Goal: Use online tool/utility: Use online tool/utility

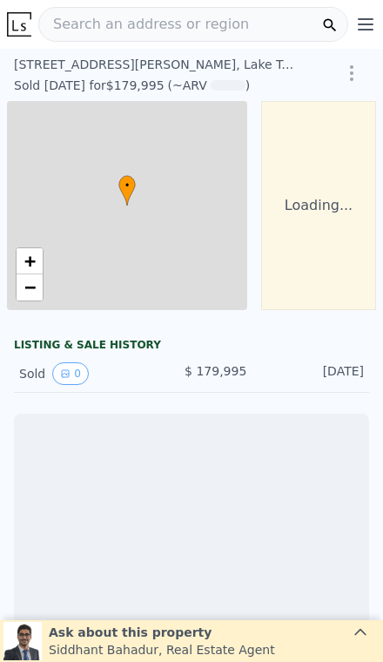
scroll to position [0, 125]
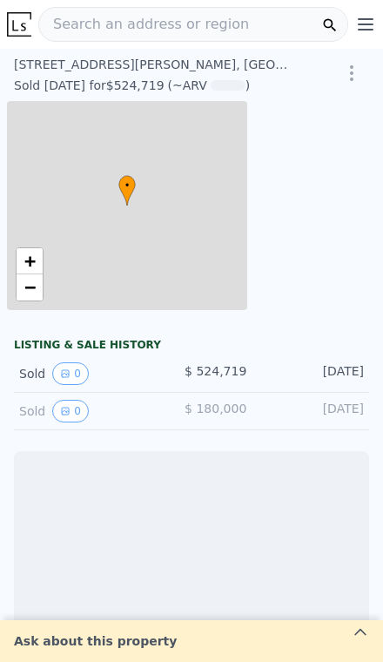
scroll to position [0, 7]
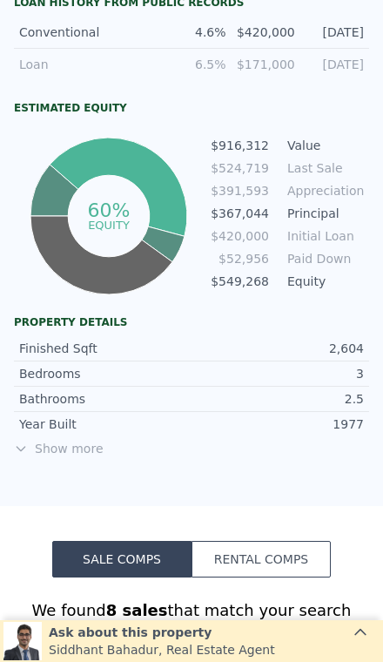
click at [60, 440] on span "Show more" at bounding box center [192, 448] width 356 height 17
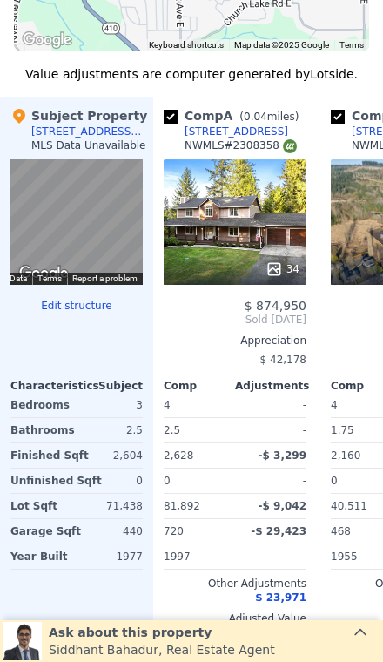
scroll to position [0, 0]
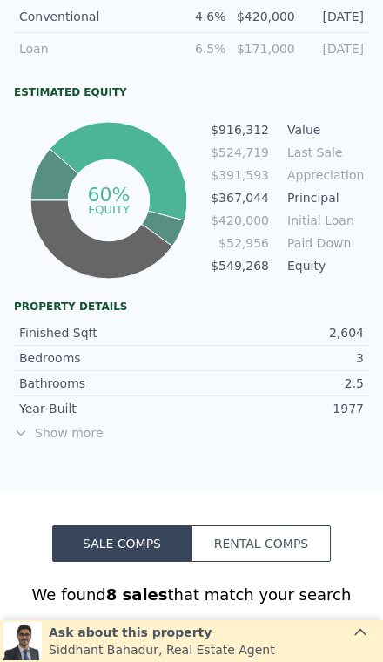
scroll to position [833, 0]
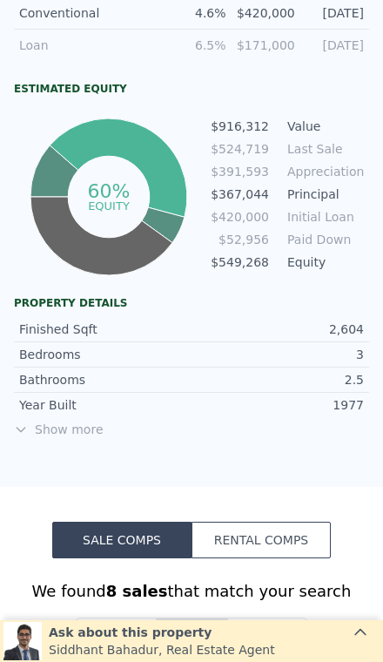
click at [69, 430] on span "Show more" at bounding box center [192, 429] width 356 height 17
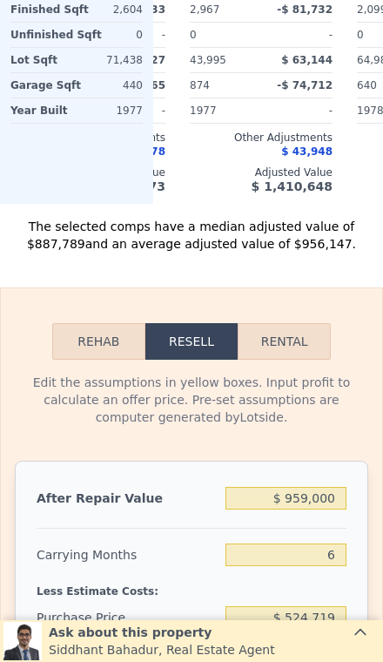
scroll to position [2644, 0]
click at [340, 487] on input "$ 959,000" at bounding box center [286, 498] width 121 height 23
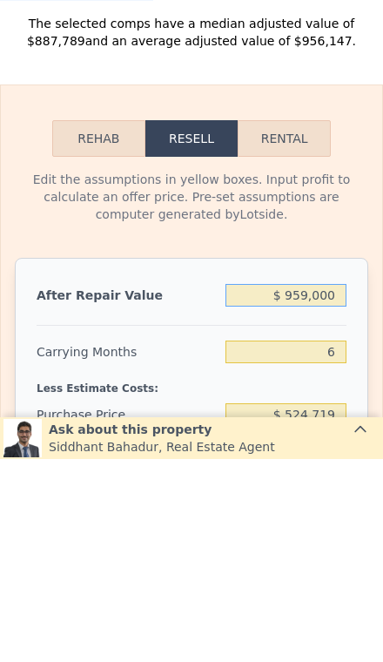
type input "$ 95,900"
type input "-$ 477,003"
type input "$ 9,590"
type input "-$ 557,001"
type input "$ 959"
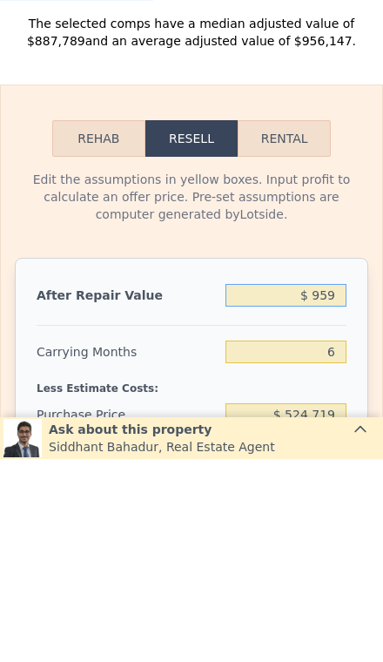
type input "-$ 565,000"
type input "$ 95"
type input "-$ 565,800"
type input "$ 950"
type input "-$ 565,009"
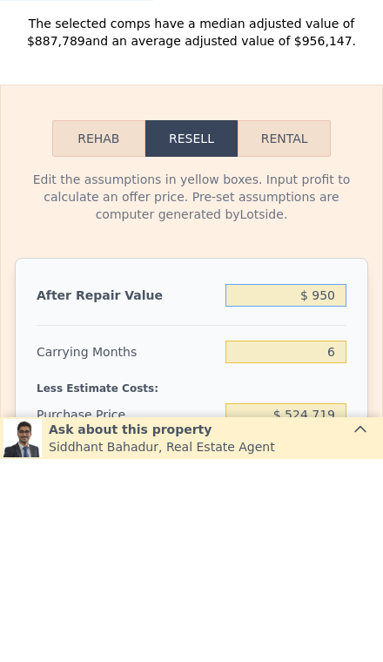
type input "$ 95"
type input "-$ 565,800"
type input "$ 9"
type input "-$ 565,880"
type input "$ 90"
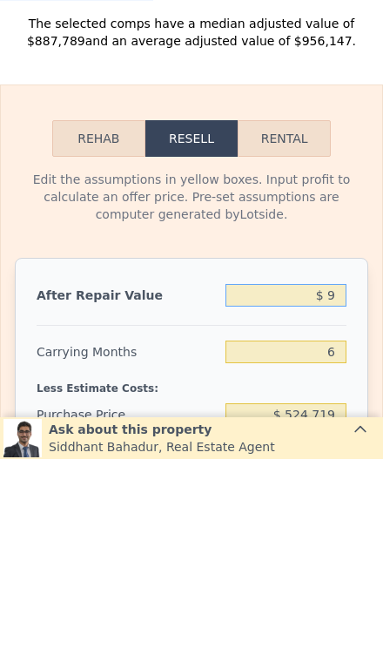
type input "-$ 565,805"
type input "$ 900"
type input "-$ 565,056"
type input "$ 9,000"
type input "-$ 557,547"
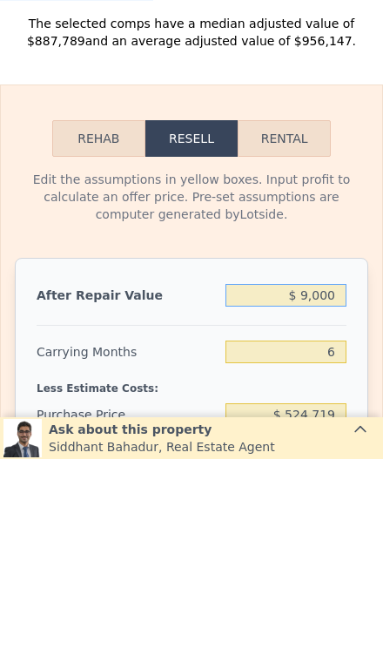
type input "$ 90,000"
type input "-$ 482,471"
type input "$ 900,000"
type input "$ 268,294"
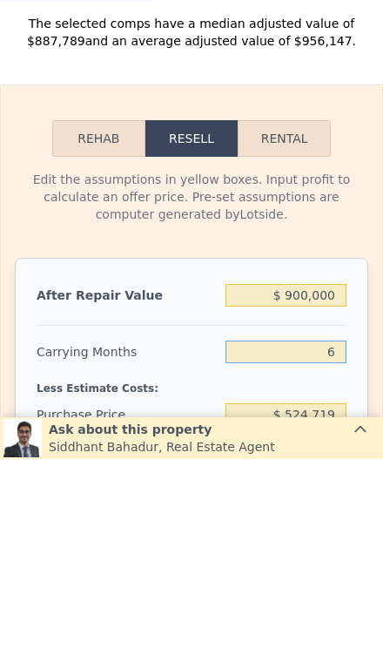
click at [346, 544] on input "6" at bounding box center [286, 555] width 121 height 23
type input "3"
type input "$ 284,158"
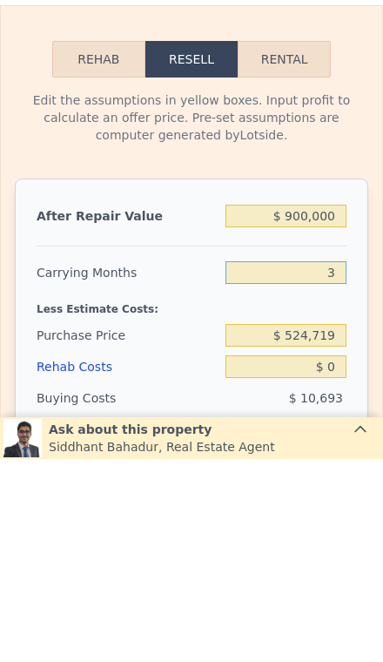
scroll to position [2733, 0]
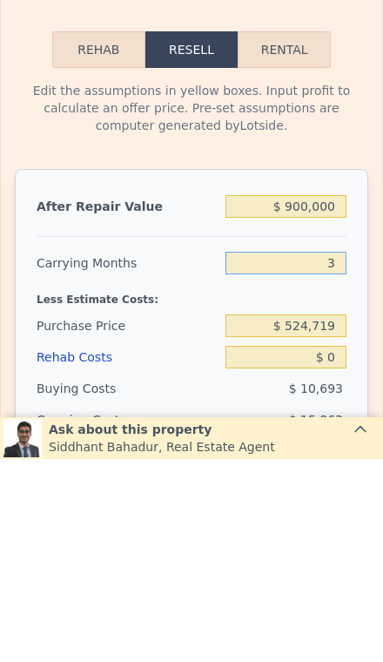
type input "3"
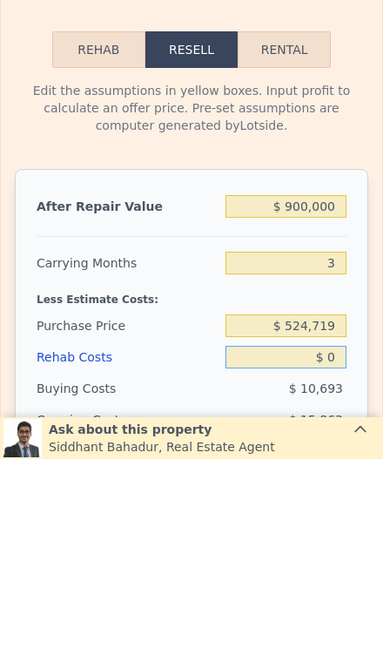
click at [346, 549] on input "$ 0" at bounding box center [286, 560] width 121 height 23
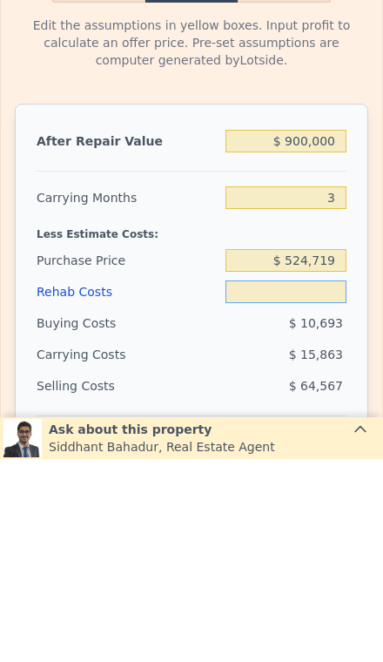
scroll to position [2797, 0]
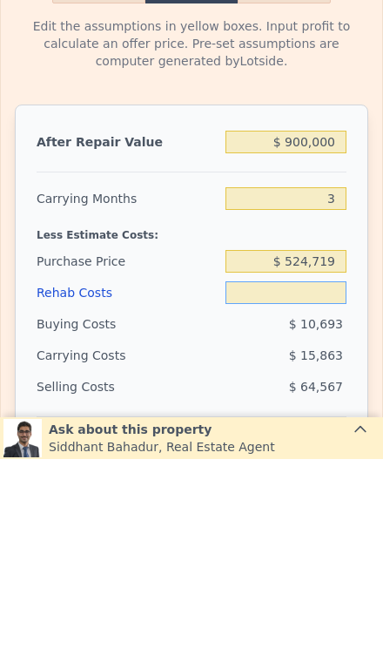
type input "$ 1"
type input "$ 284,157"
type input "$ 10"
type input "$ 284,148"
type input "$ 100"
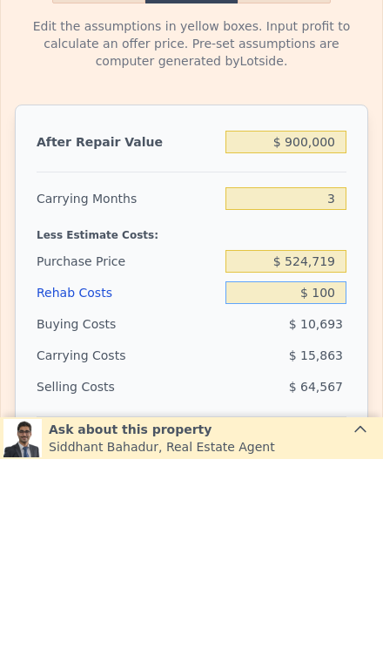
type input "$ 284,053"
type input "$ 1,000"
type input "$ 283,118"
type input "$ 10,000"
type input "$ 273,758"
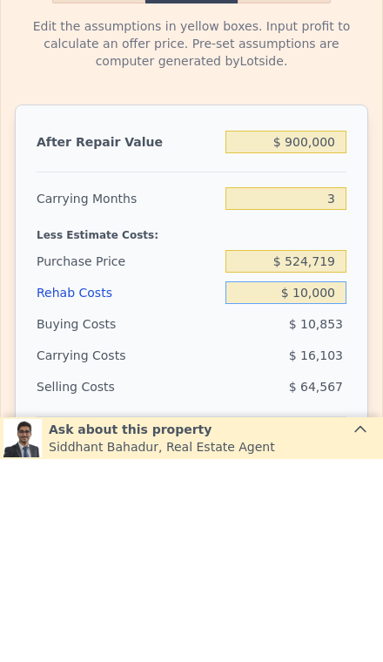
type input "$ 100,000"
type input "$ 180,158"
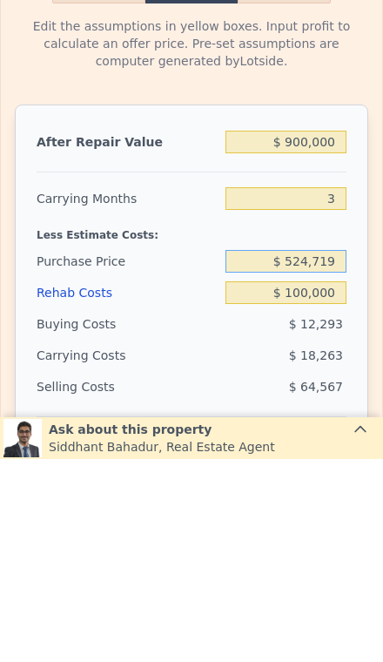
click at [338, 453] on input "$ 524,719" at bounding box center [286, 464] width 121 height 23
type input "$ 5"
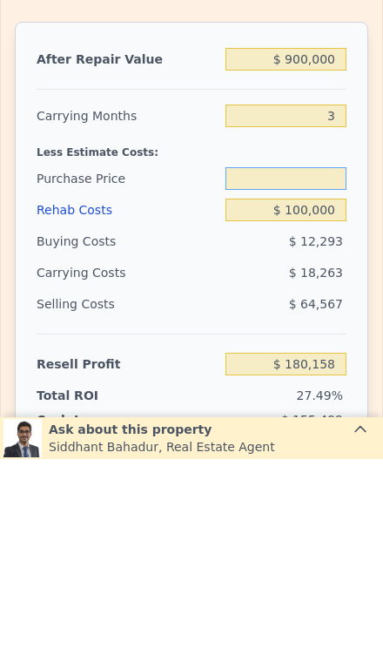
scroll to position [2879, 0]
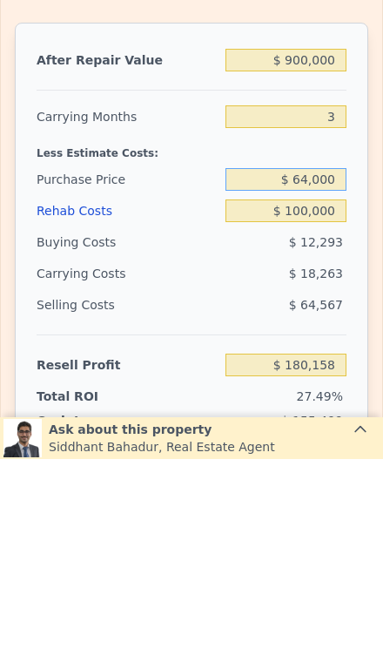
type input "$ 640,000"
type input "$ 59,883"
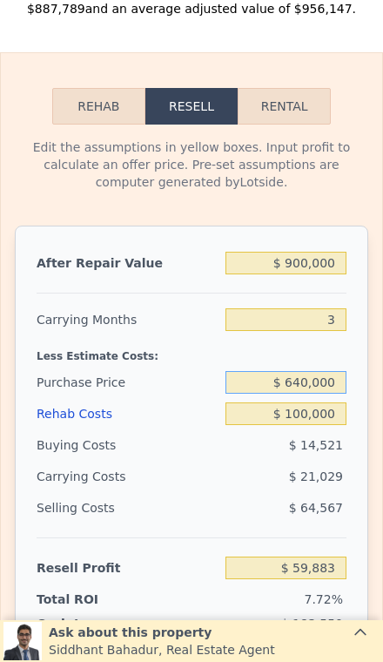
click at [336, 371] on input "$ 640,000" at bounding box center [286, 382] width 121 height 23
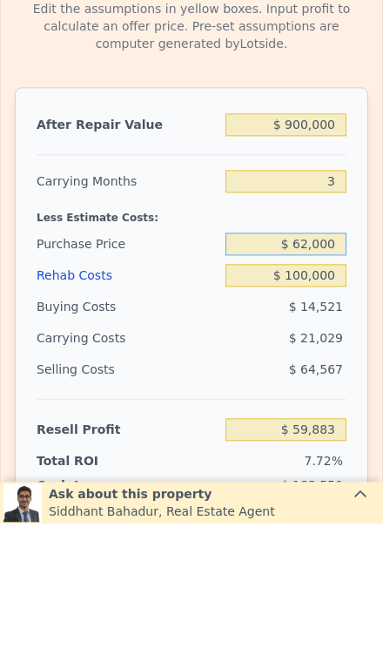
type input "$ 620,000"
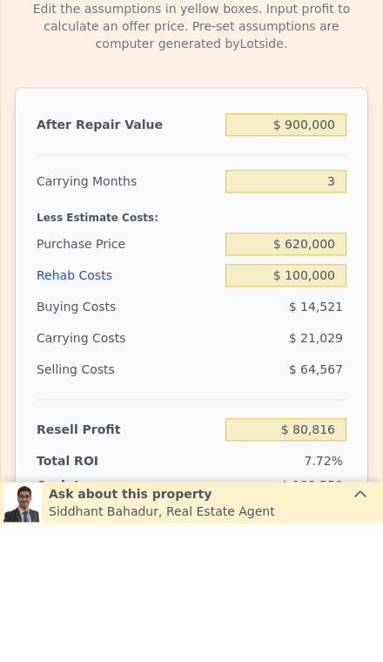
type input "$ 80,749"
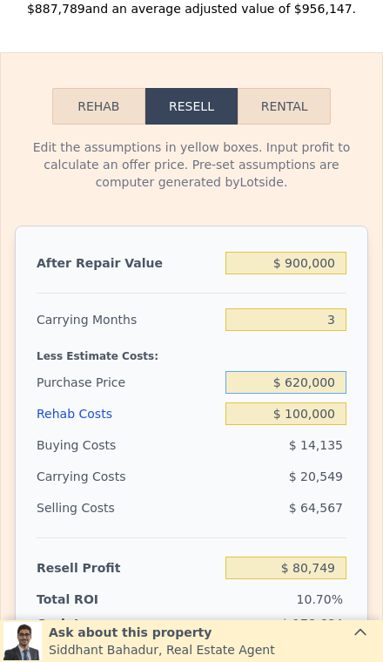
click at [337, 371] on input "$ 620,000" at bounding box center [286, 382] width 121 height 23
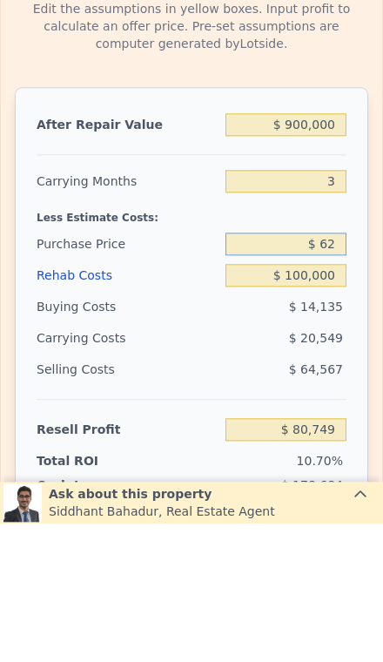
type input "$ 6"
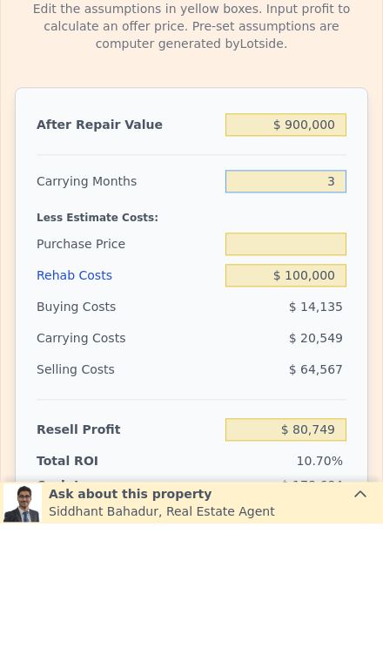
click at [340, 308] on input "3" at bounding box center [286, 319] width 121 height 23
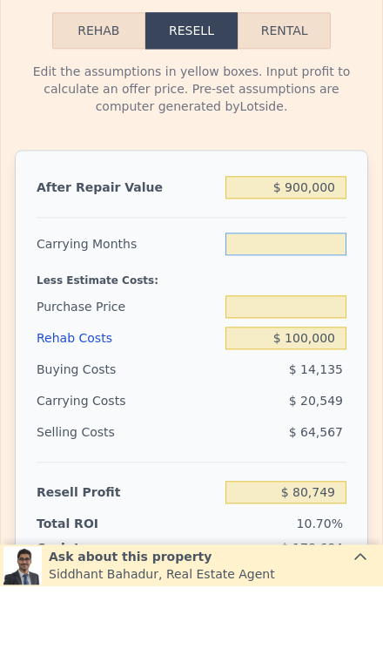
type input "3"
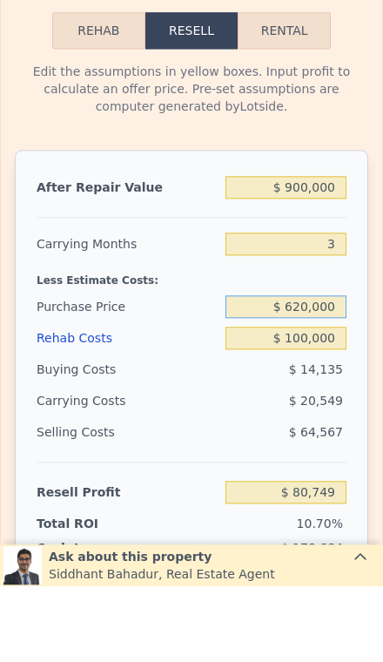
click at [342, 367] on div "$ 620,000" at bounding box center [286, 382] width 121 height 31
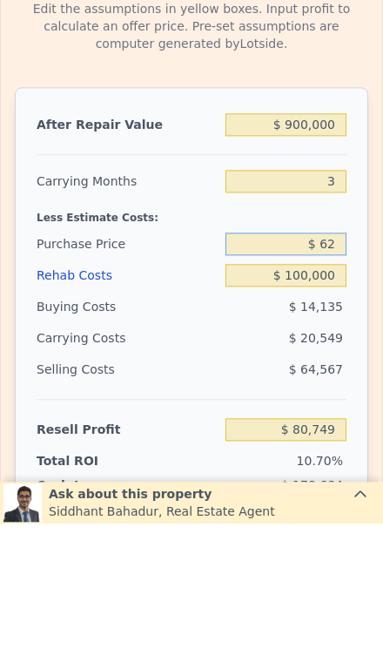
type input "$ 6"
type input "$ 575,000"
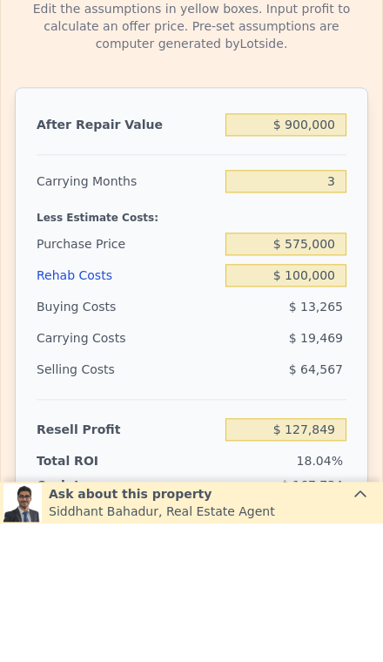
type input "$ 127,699"
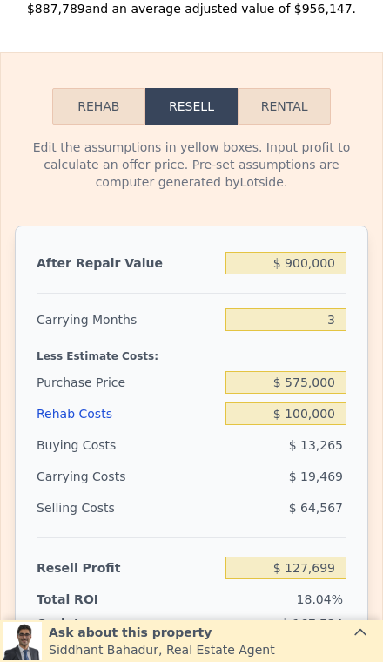
scroll to position [2893, 0]
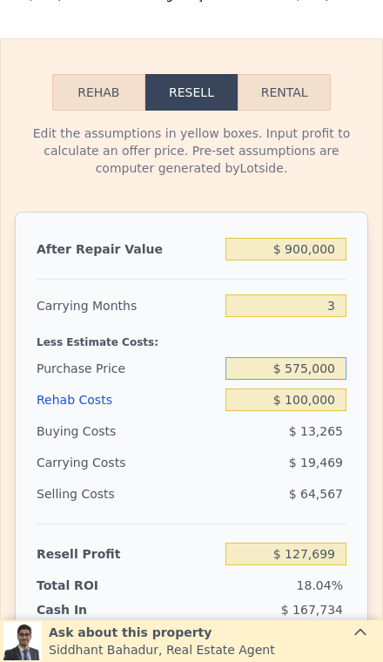
click at [338, 357] on input "$ 575,000" at bounding box center [286, 368] width 121 height 23
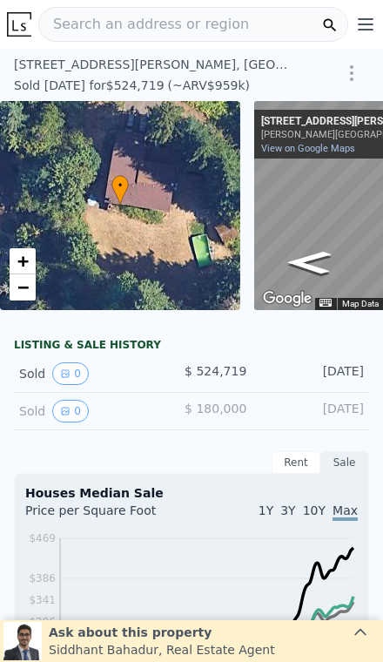
scroll to position [0, 0]
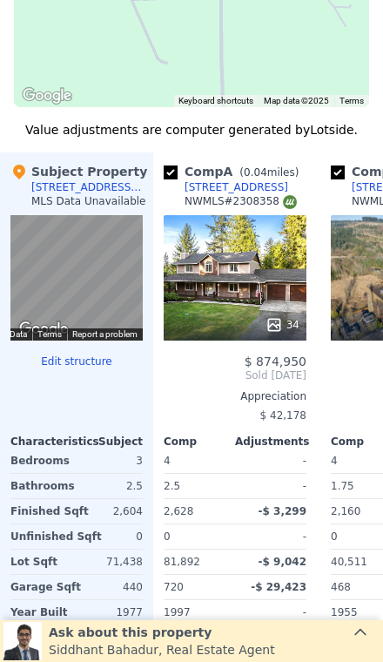
scroll to position [1724, 0]
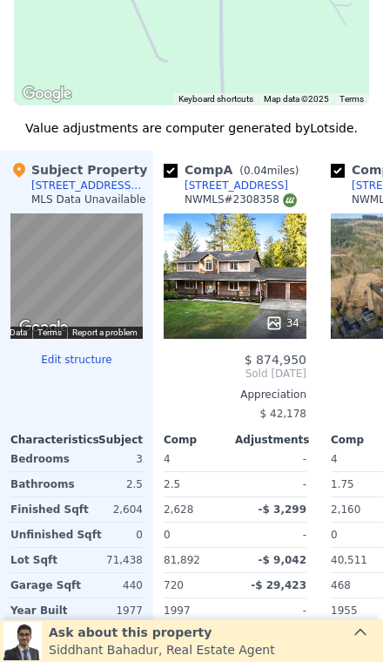
click at [254, 283] on div "34" at bounding box center [235, 275] width 143 height 125
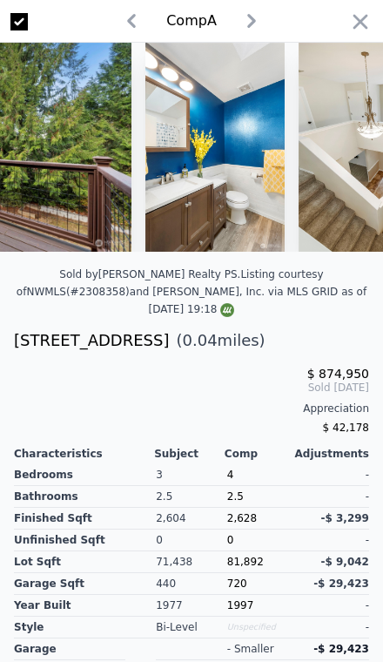
click at [366, 41] on div "Comp A" at bounding box center [191, 21] width 383 height 43
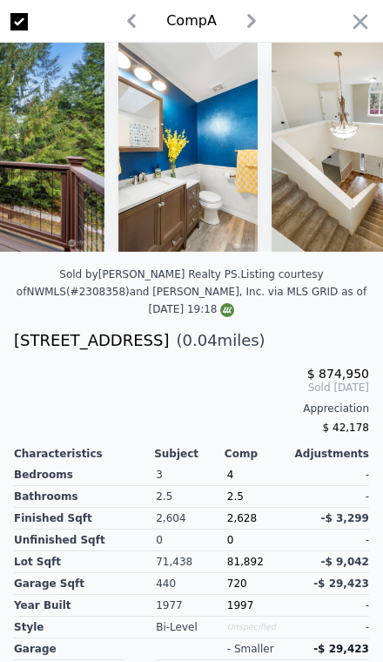
scroll to position [0, 7249]
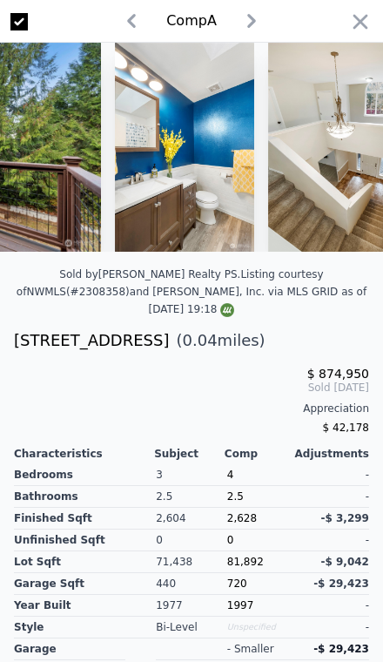
click at [354, 13] on icon "button" at bounding box center [361, 22] width 24 height 24
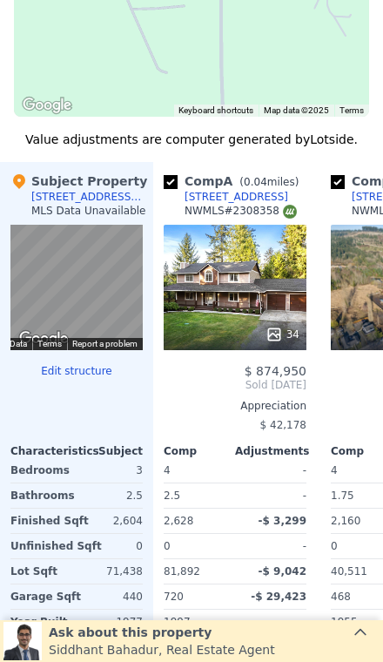
scroll to position [1693, 0]
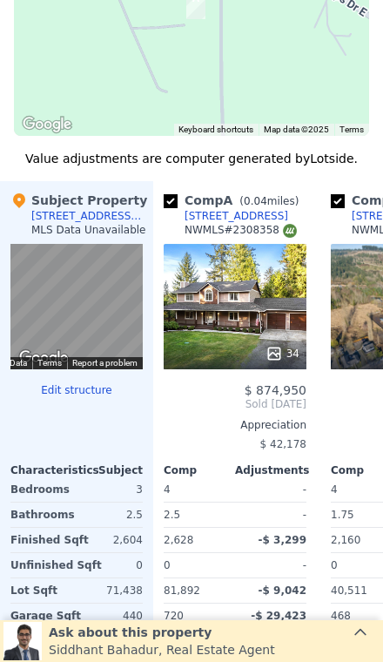
click at [259, 218] on div "[STREET_ADDRESS]" at bounding box center [237, 216] width 104 height 14
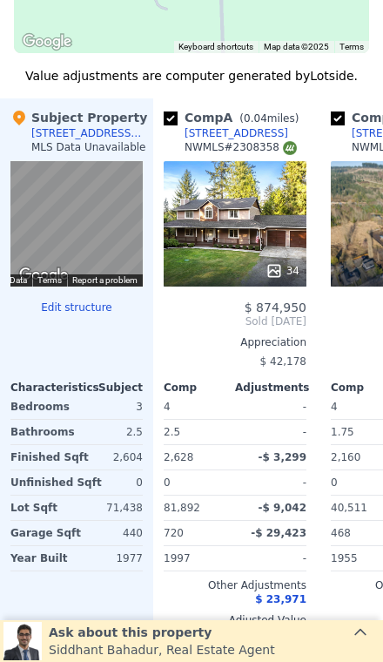
scroll to position [1778, 0]
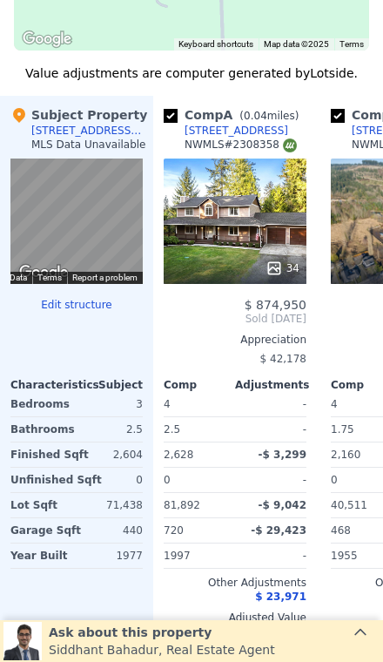
click at [276, 125] on div "[STREET_ADDRESS]" at bounding box center [237, 131] width 104 height 14
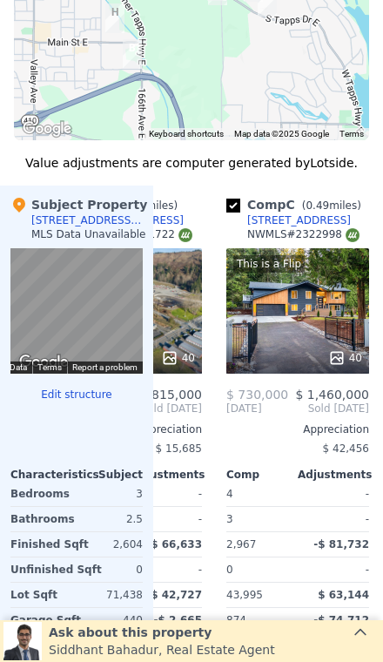
scroll to position [0, 275]
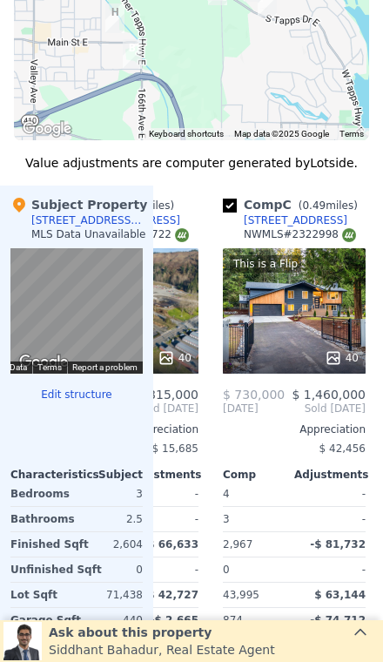
click at [313, 327] on div "This is a Flip 40" at bounding box center [294, 310] width 143 height 125
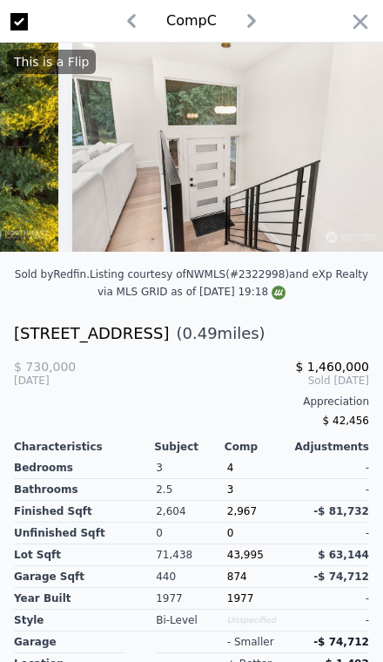
scroll to position [0, 1857]
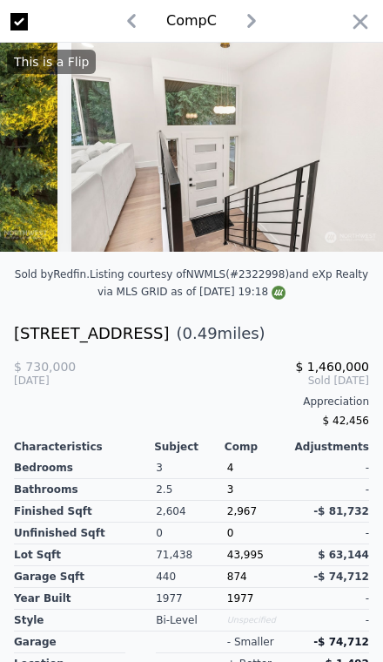
click at [284, 140] on img at bounding box center [227, 147] width 313 height 209
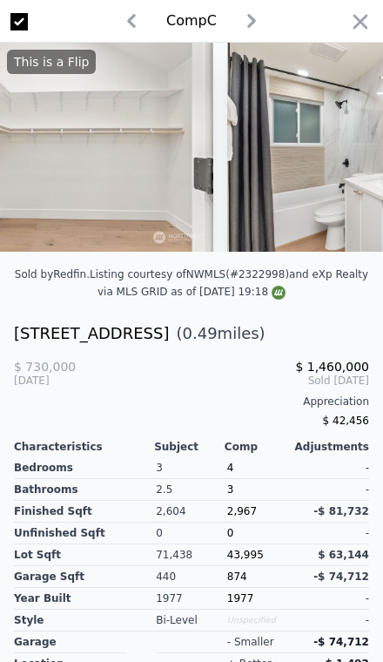
scroll to position [0, 6935]
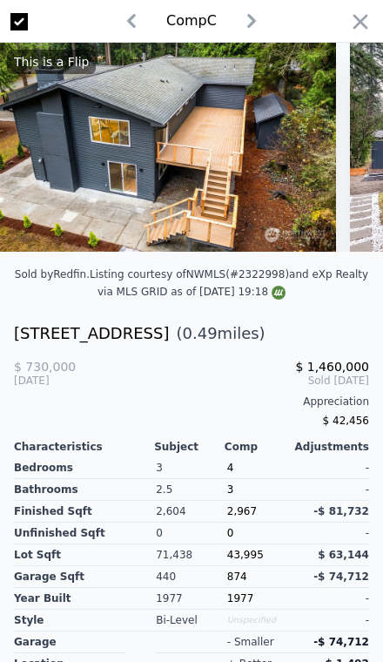
click at [360, 21] on icon "button" at bounding box center [361, 21] width 15 height 15
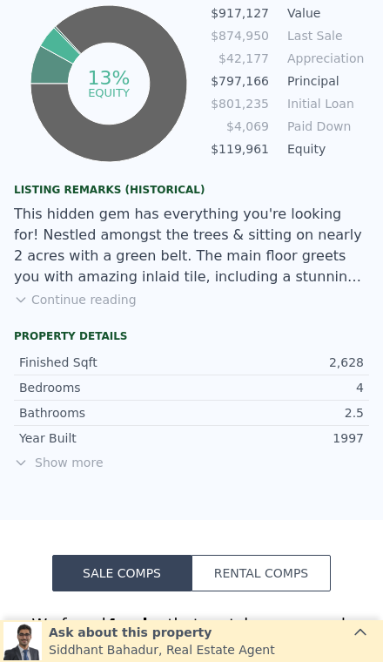
scroll to position [1082, 0]
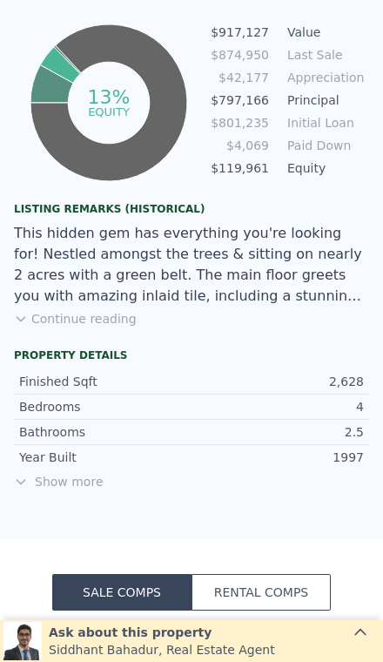
click at [58, 448] on div "Year Built 1997" at bounding box center [192, 457] width 356 height 24
click at [67, 473] on span "Show more" at bounding box center [192, 481] width 356 height 17
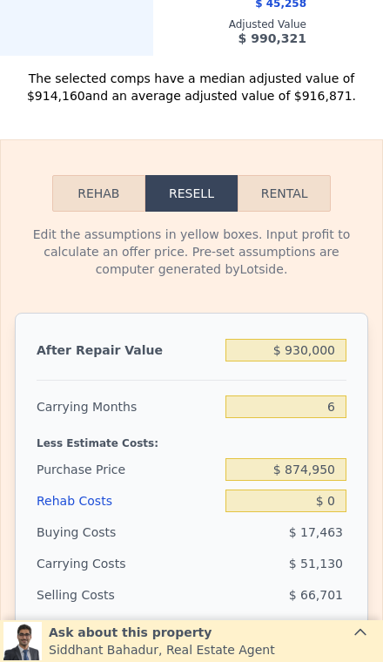
scroll to position [3160, 0]
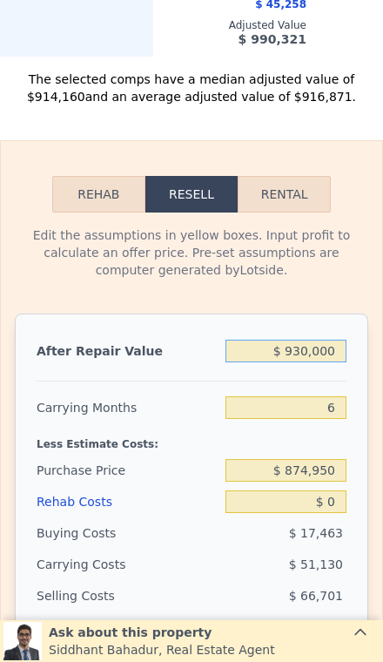
click at [329, 340] on input "$ 930,000" at bounding box center [286, 351] width 121 height 23
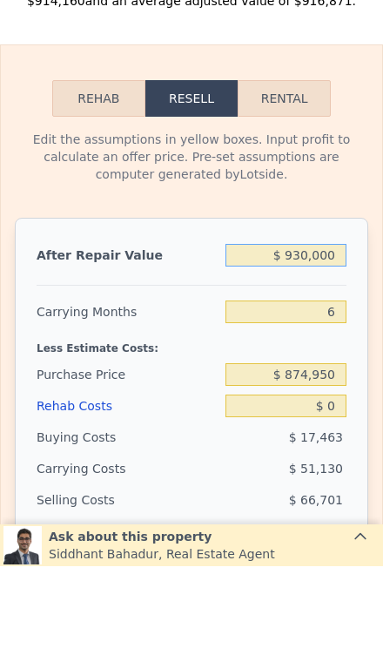
type input "$ 93,000"
type input "-$ 856,034"
type input "$ 9,300"
type input "-$ 933,615"
type input "$ 930"
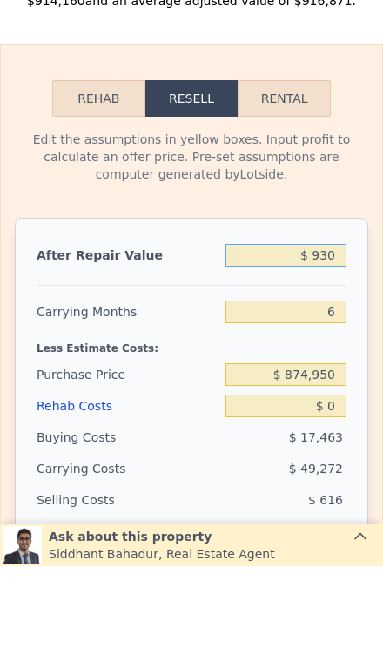
type input "-$ 941,371"
type input "$ 93"
type input "-$ 942,146"
type input "$ 9"
type input "-$ 942,224"
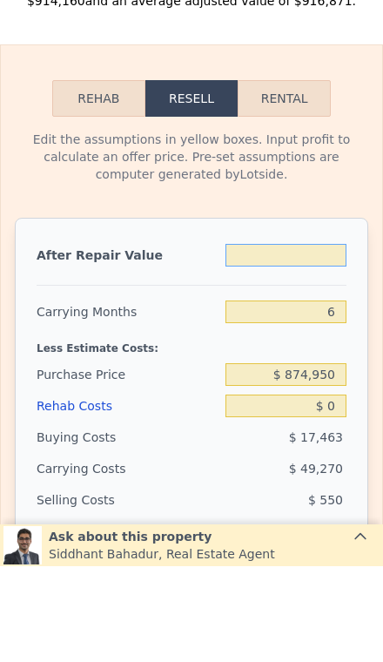
type input "$ 8"
type input "-$ 942,225"
type input "$ 87"
type input "-$ 942,152"
type input "$ 875"
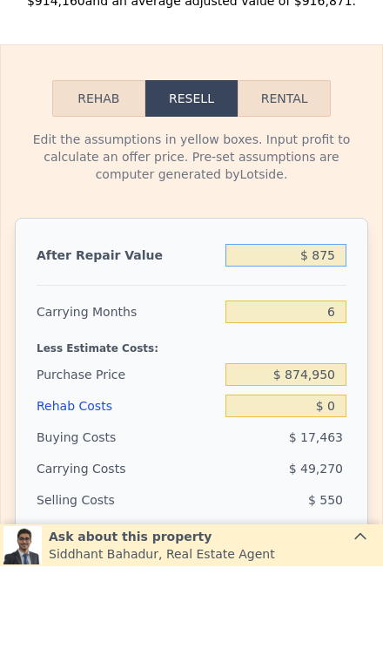
type input "-$ 941,423"
type input "$ 8,750"
type input "-$ 934,124"
type input "$ 87,500"
type input "-$ 861,133"
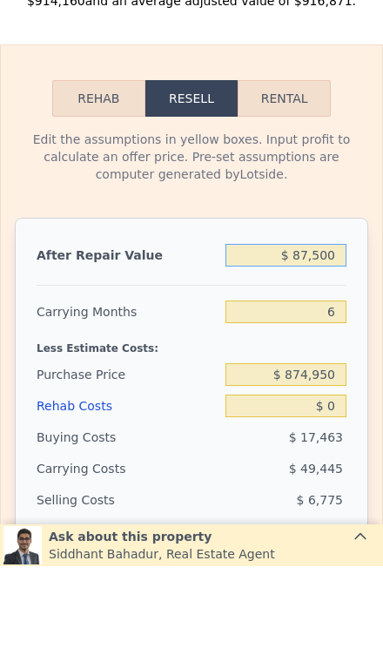
type input "$ 875,000"
type input "-$ 131,222"
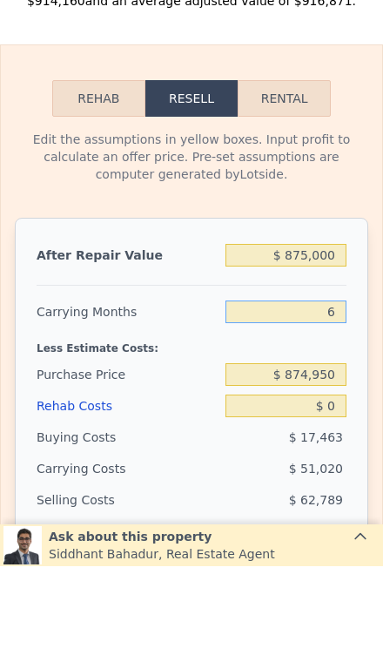
click at [341, 396] on input "6" at bounding box center [286, 407] width 121 height 23
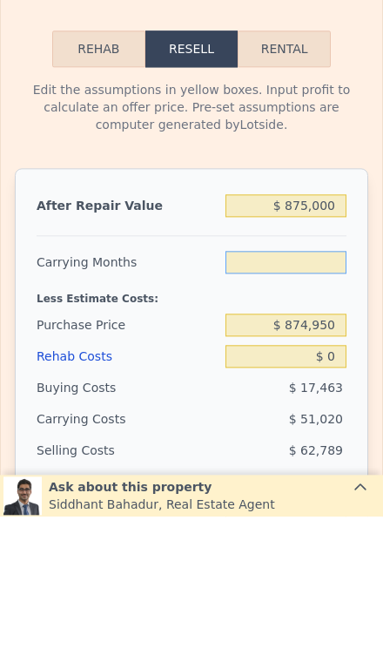
type input "3"
type input "-$ 105,713"
type input "3"
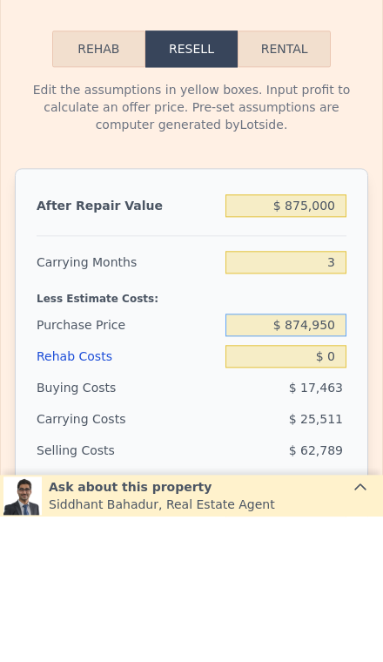
click at [346, 459] on input "$ 874,950" at bounding box center [286, 470] width 121 height 23
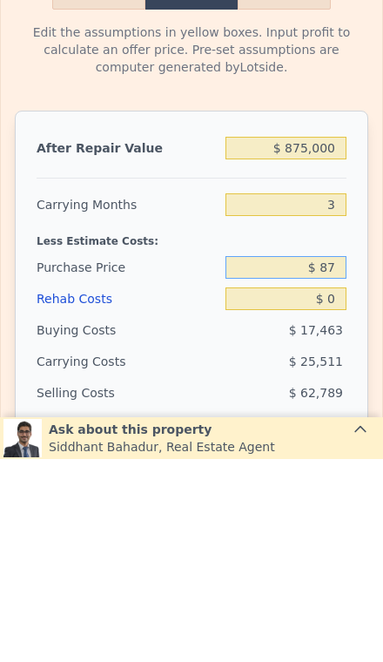
type input "$ 8"
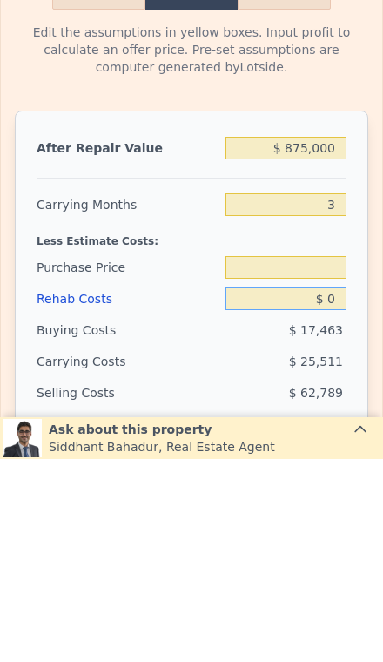
click at [345, 491] on input "$ 0" at bounding box center [286, 502] width 121 height 23
type input "$ 7"
type input "$ 874,950"
type input "-$ 105,720"
type input "$ 70"
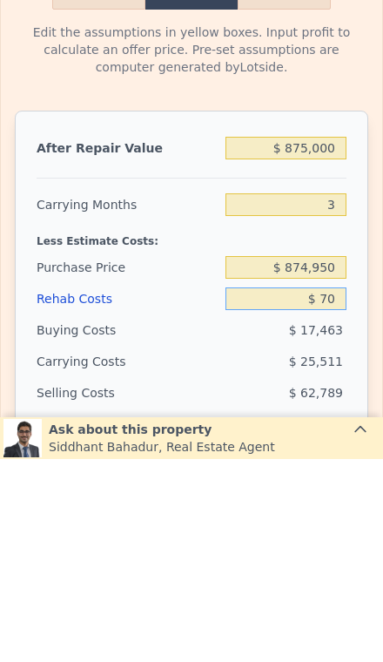
type input "-$ 105,787"
type input "$ 700"
type input "-$ 106,442"
type input "$ 7,000"
type input "-$ 112,993"
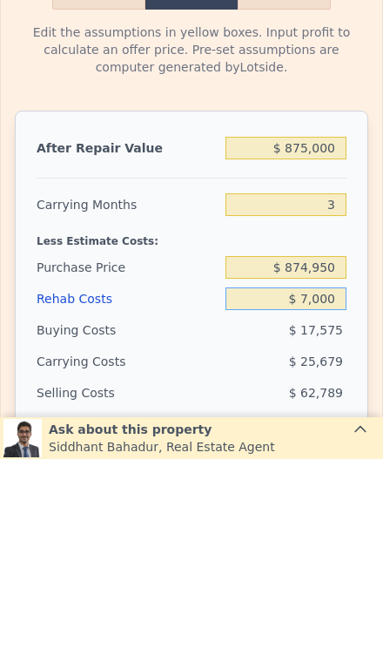
type input "$ 70,000"
type input "-$ 178,513"
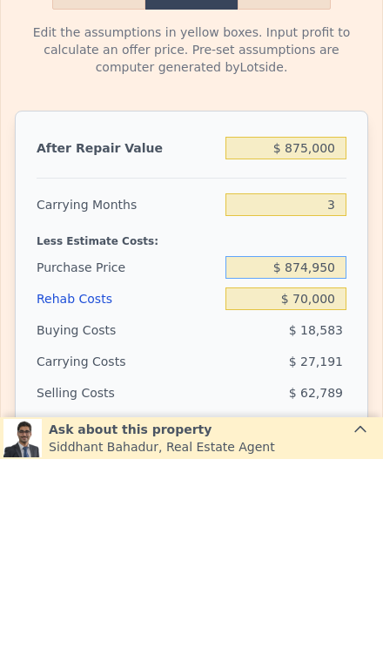
click at [336, 459] on input "$ 874,950" at bounding box center [286, 470] width 121 height 23
type input "$ 8"
type input "$ 600,000"
type input "$ 108,352"
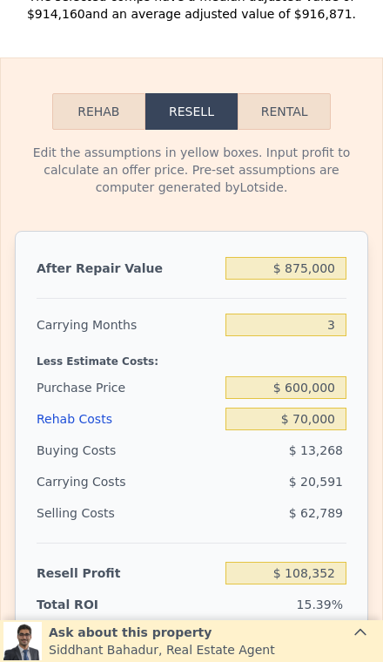
scroll to position [3243, 0]
click at [330, 376] on input "$ 600,000" at bounding box center [286, 387] width 121 height 23
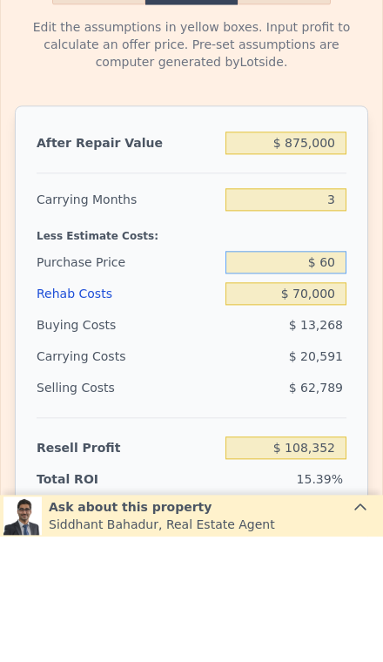
type input "$ 6"
type input "$ 580,000"
type input "$ 129,219"
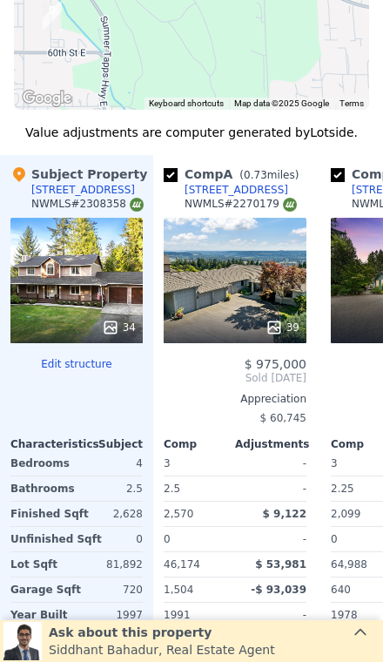
scroll to position [2483, 0]
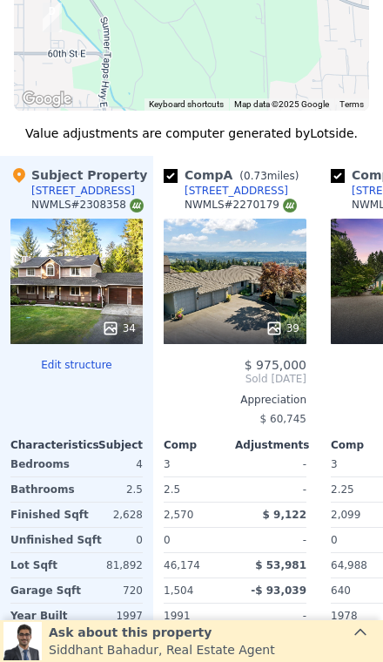
click at [57, 270] on div "34" at bounding box center [76, 281] width 132 height 125
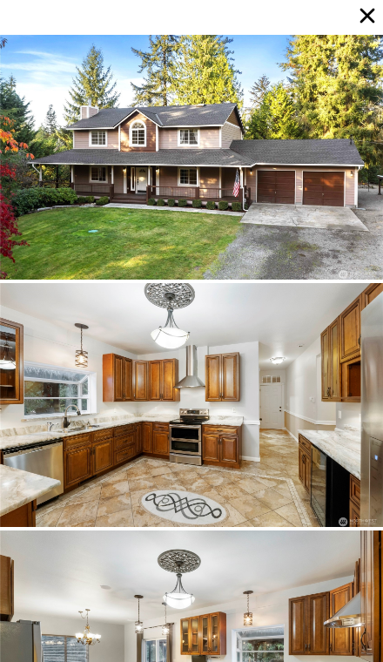
click at [363, 25] on icon at bounding box center [368, 15] width 24 height 24
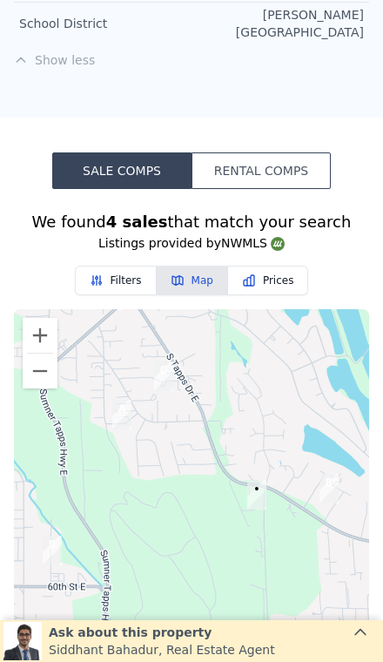
scroll to position [1948, 0]
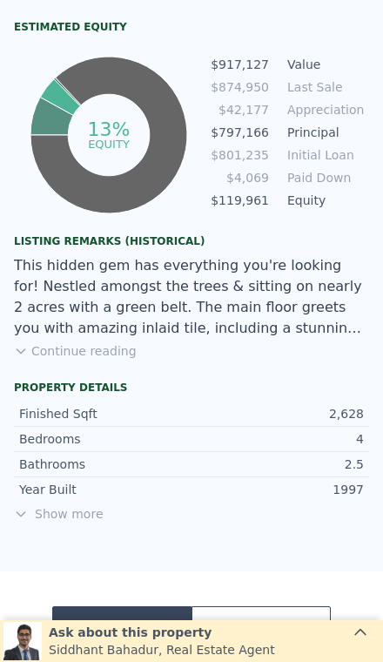
scroll to position [1069, 0]
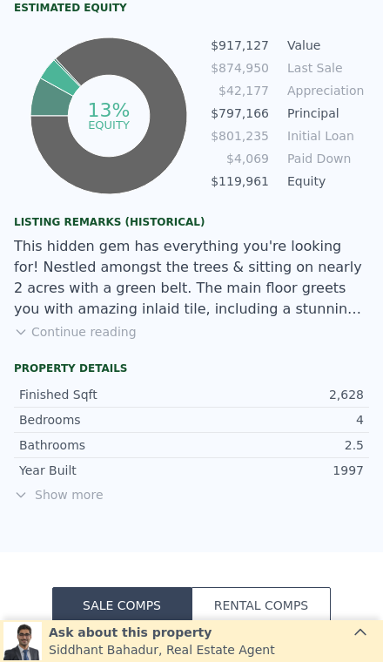
click at [54, 486] on span "Show more" at bounding box center [192, 494] width 356 height 17
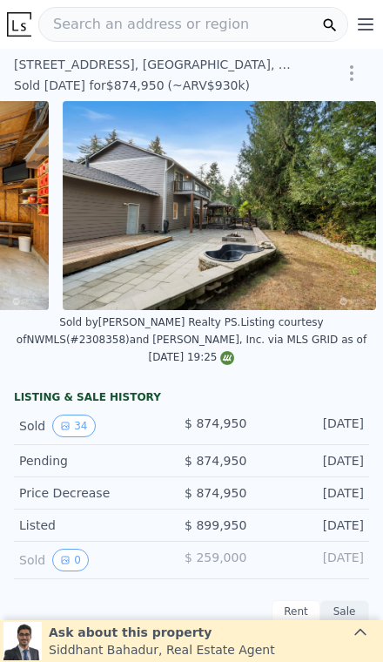
scroll to position [0, 10794]
